Goal: Find specific page/section

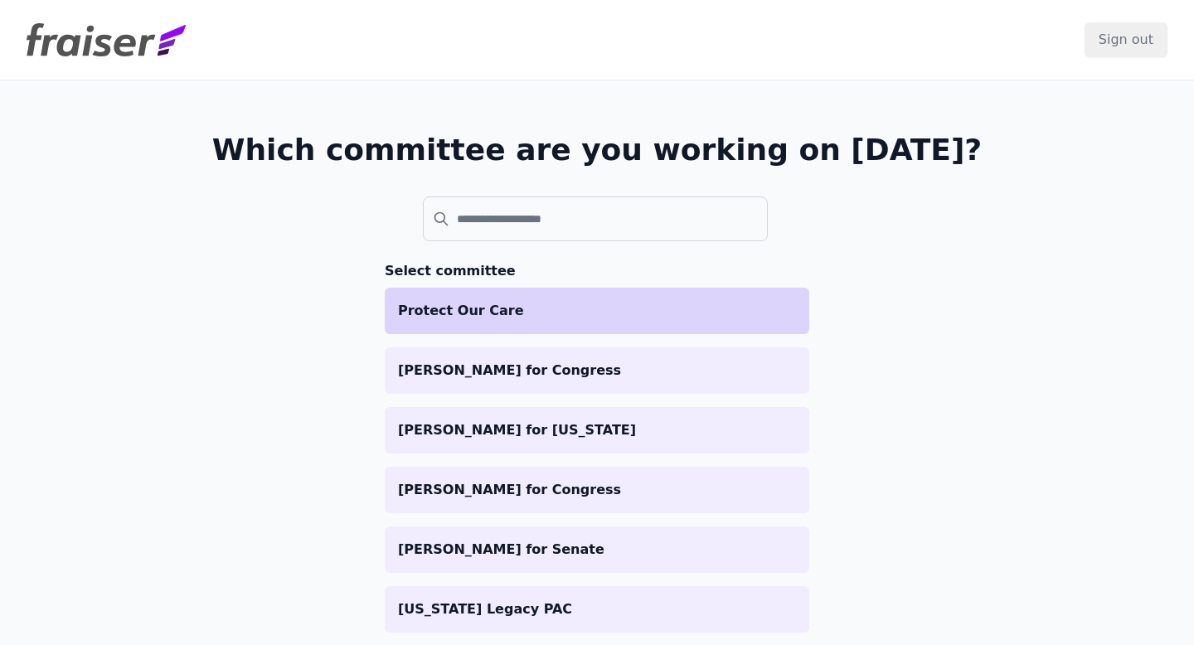
click at [484, 305] on p "Protect Our Care" at bounding box center [597, 311] width 398 height 20
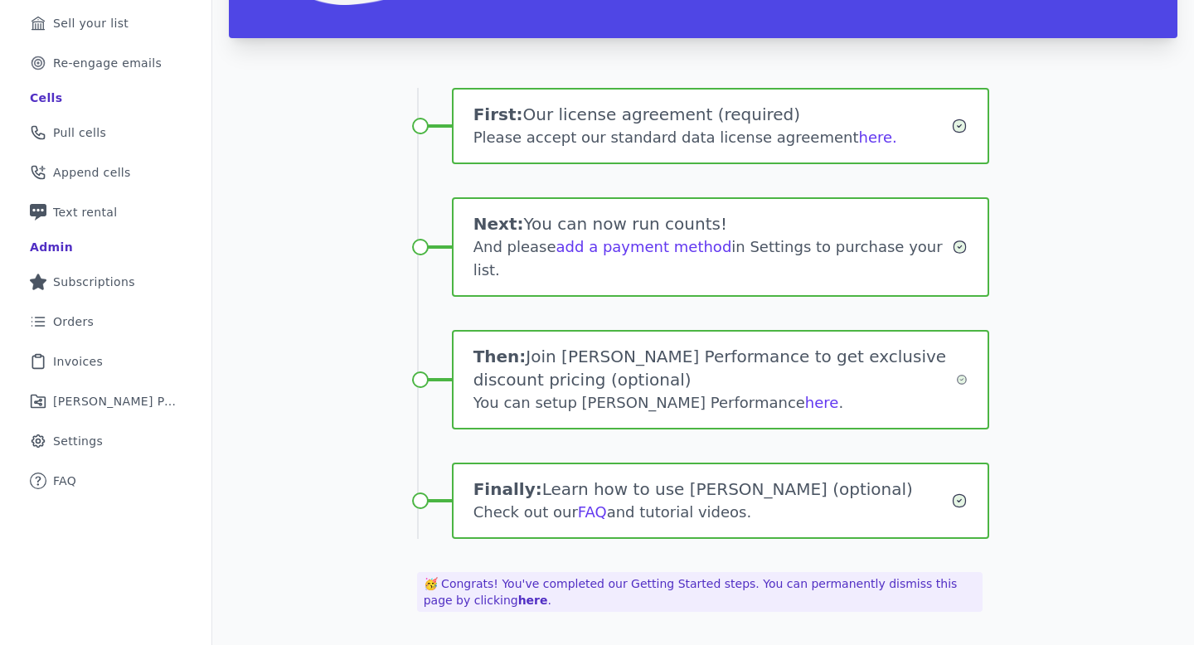
scroll to position [251, 0]
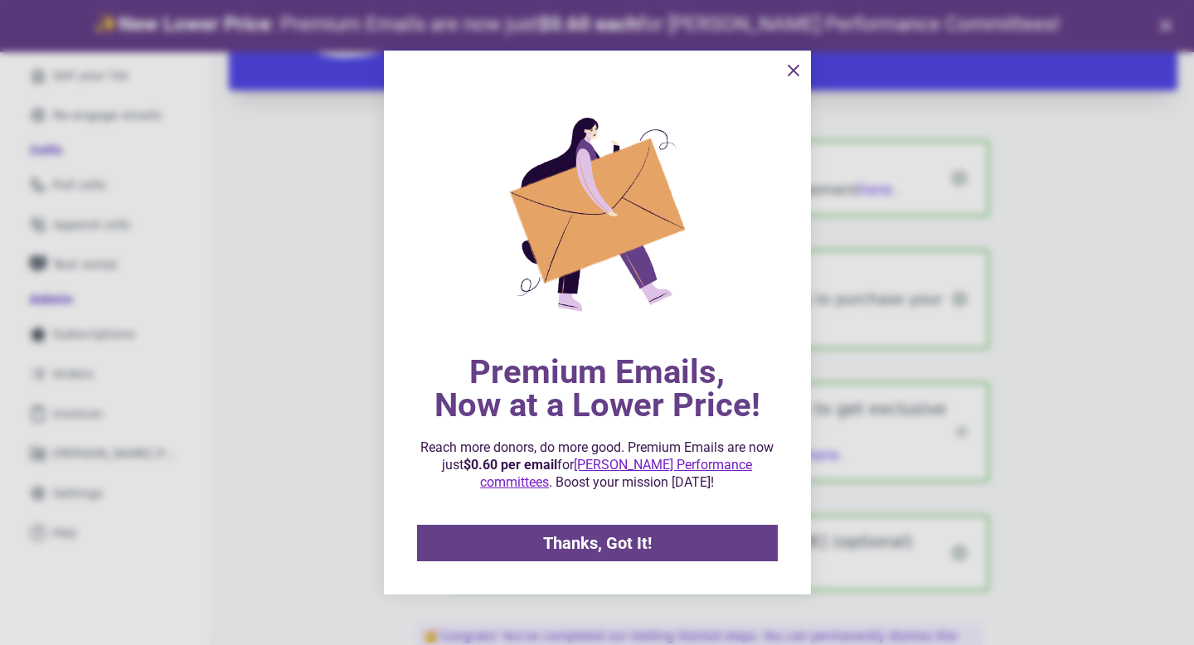
click at [793, 58] on button "information" at bounding box center [793, 70] width 33 height 33
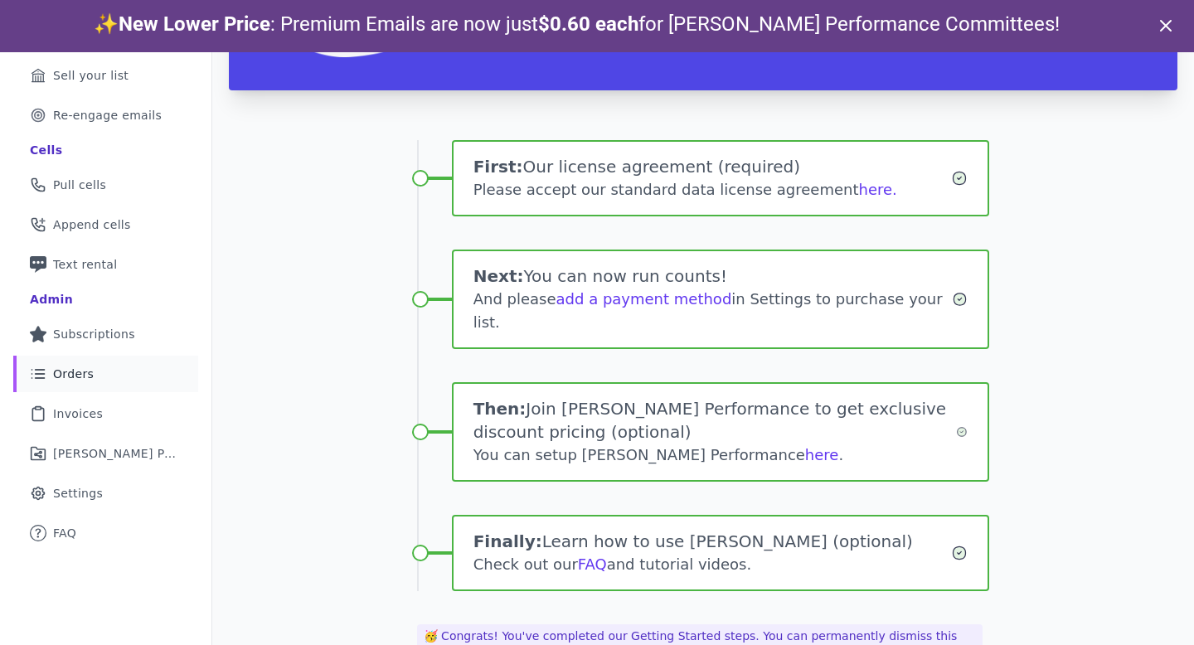
click at [58, 374] on span "Orders" at bounding box center [73, 374] width 41 height 17
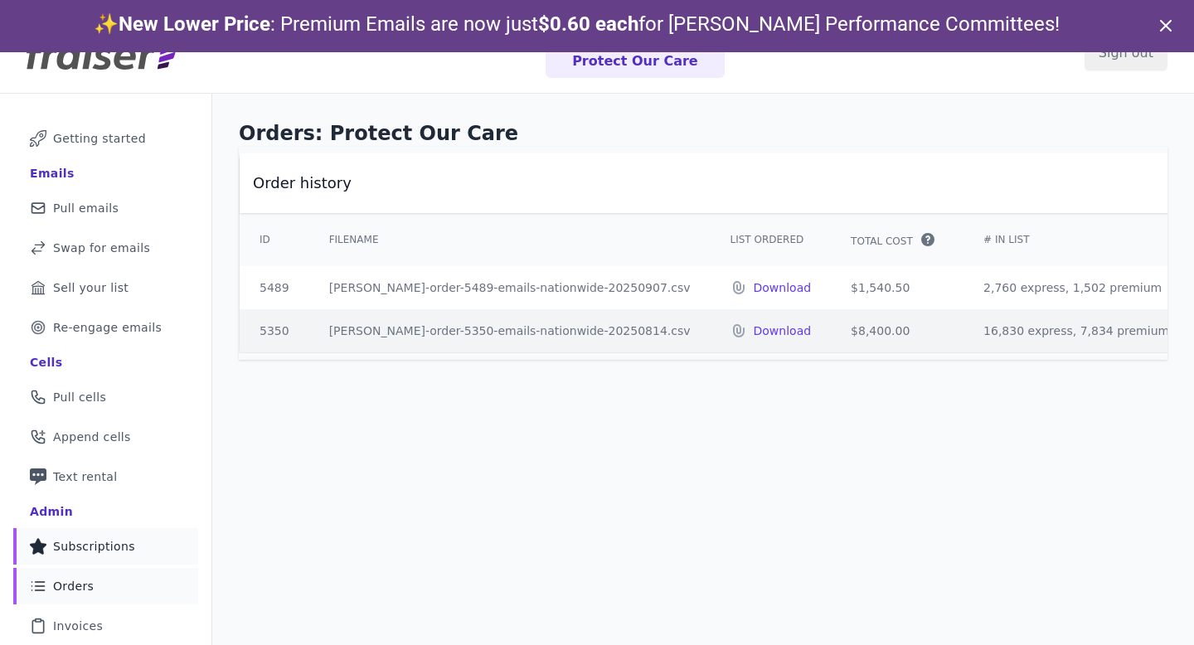
scroll to position [105, 0]
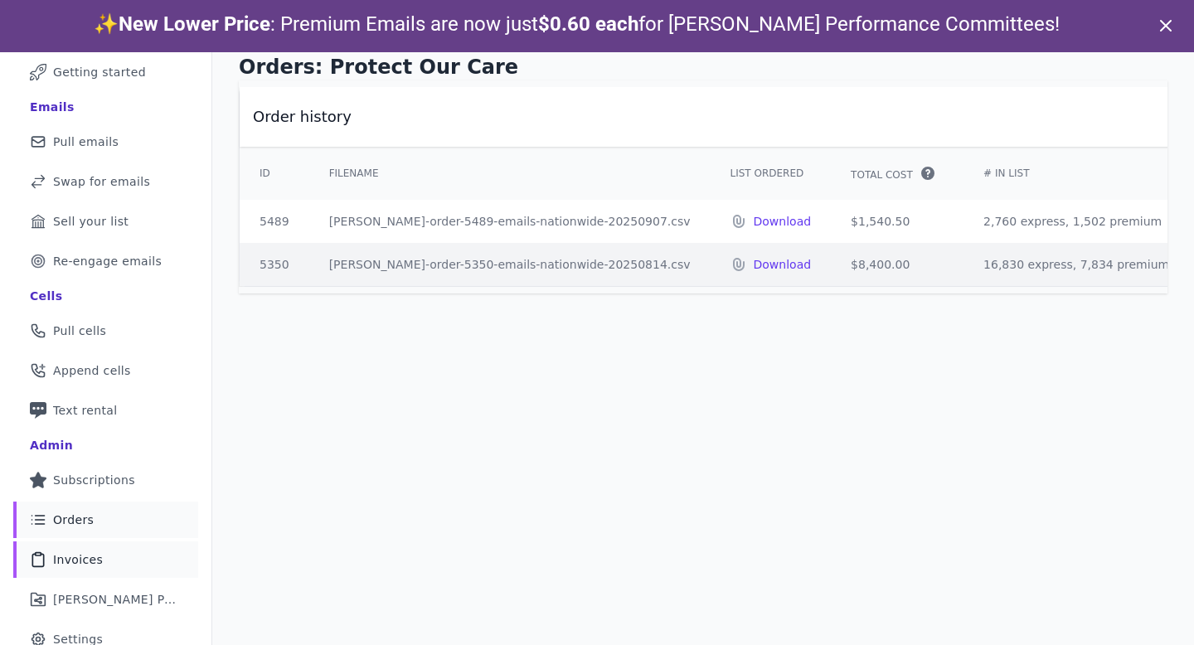
click at [94, 571] on link "Clipboard Icon Outline of a clipboard Invoices" at bounding box center [105, 559] width 185 height 36
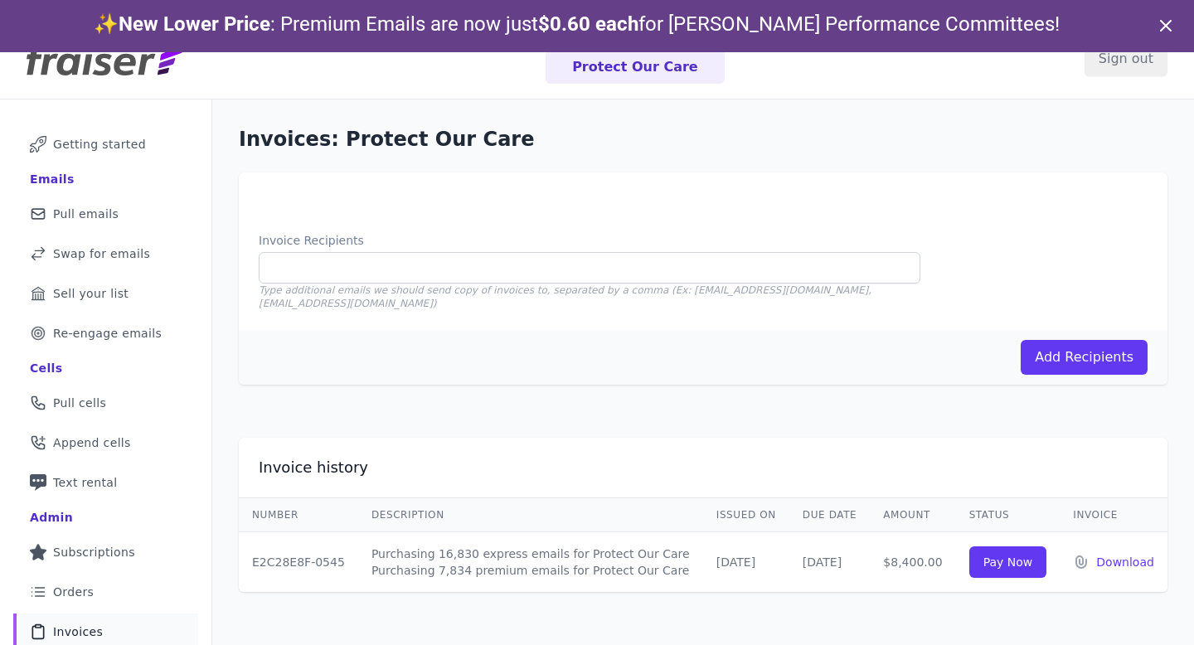
scroll to position [105, 0]
